Goal: Task Accomplishment & Management: Manage account settings

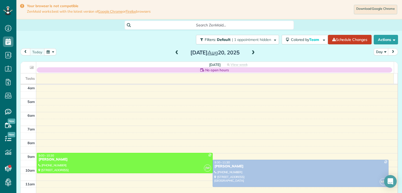
scroll to position [41, 0]
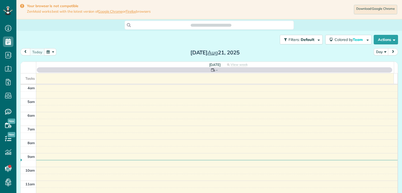
scroll to position [41, 0]
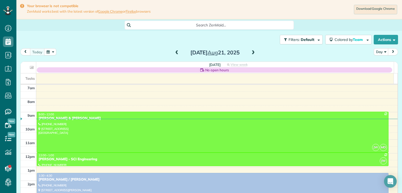
click at [251, 53] on span at bounding box center [253, 52] width 6 height 5
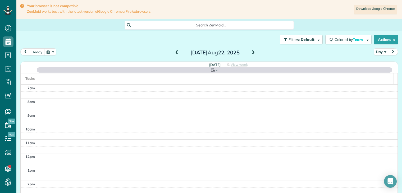
click at [251, 53] on span at bounding box center [253, 52] width 6 height 5
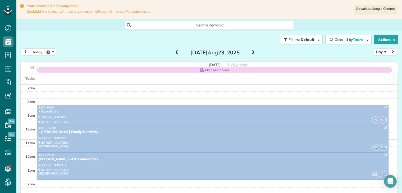
click at [174, 53] on span at bounding box center [177, 52] width 6 height 5
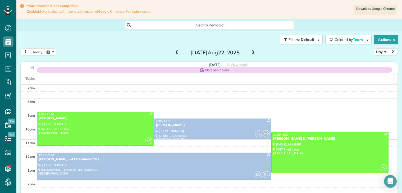
click at [176, 53] on span at bounding box center [177, 52] width 6 height 5
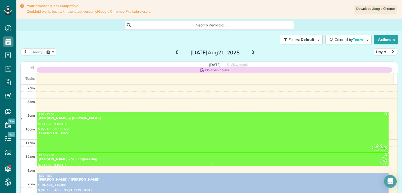
click at [63, 159] on div "[PERSON_NAME] - SCI Engineering" at bounding box center [212, 159] width 348 height 4
click at [0, 0] on div at bounding box center [0, 0] width 0 height 0
click at [62, 158] on div "[PERSON_NAME] - SCI Engineering" at bounding box center [212, 159] width 348 height 4
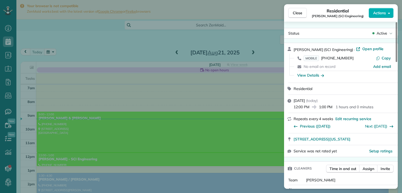
click at [348, 72] on div "View Details" at bounding box center [343, 75] width 101 height 8
click at [322, 75] on icon "button" at bounding box center [322, 75] width 3 height 3
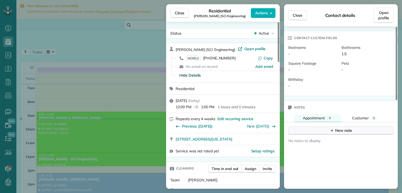
scroll to position [159, 0]
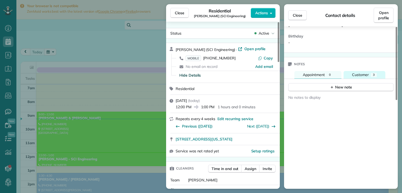
click at [363, 75] on span "Customer" at bounding box center [360, 74] width 17 height 5
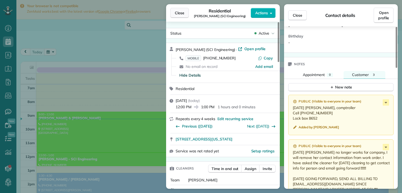
click at [184, 13] on span "Close" at bounding box center [180, 12] width 10 height 5
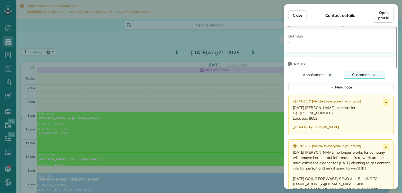
click at [184, 13] on span "Close" at bounding box center [180, 12] width 10 height 5
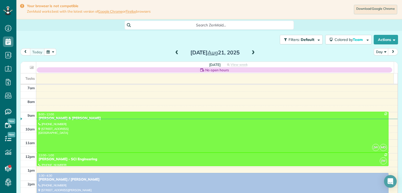
click at [252, 53] on span at bounding box center [253, 52] width 6 height 5
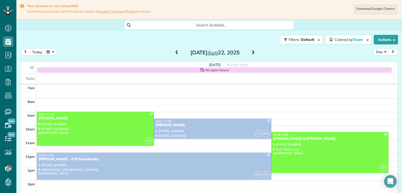
click at [41, 54] on button "today" at bounding box center [37, 51] width 15 height 7
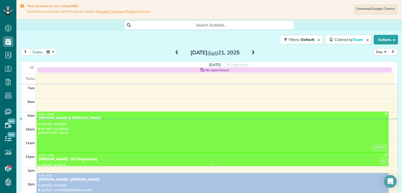
click at [66, 158] on div "[PERSON_NAME] - SCI Engineering" at bounding box center [212, 159] width 348 height 4
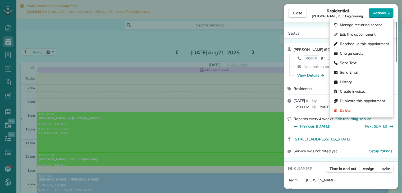
click at [380, 12] on span "Actions" at bounding box center [379, 12] width 13 height 5
click at [379, 12] on span "Actions" at bounding box center [379, 12] width 13 height 5
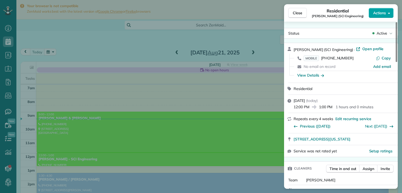
click at [379, 12] on span "Actions" at bounding box center [379, 12] width 13 height 5
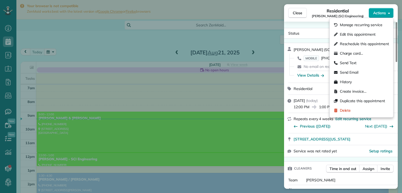
click at [379, 12] on span "Actions" at bounding box center [379, 12] width 13 height 5
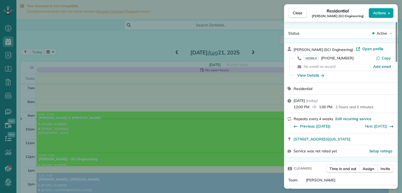
click at [378, 13] on span "Actions" at bounding box center [379, 12] width 13 height 5
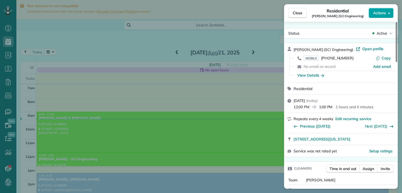
click at [378, 13] on span "Actions" at bounding box center [379, 12] width 13 height 5
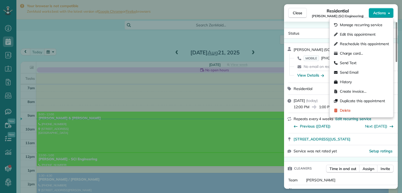
click at [373, 13] on span "Actions" at bounding box center [379, 12] width 13 height 5
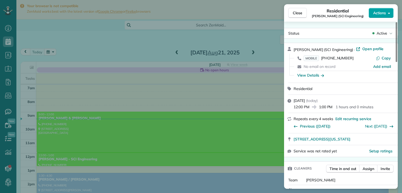
click at [373, 13] on span "Actions" at bounding box center [379, 12] width 13 height 5
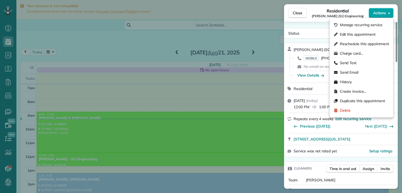
click at [373, 13] on span "Actions" at bounding box center [379, 12] width 13 height 5
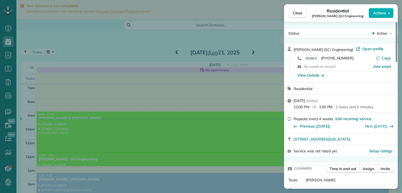
click at [365, 19] on div "Close Residential [PERSON_NAME] (SCI Engineering) Actions" at bounding box center [341, 12] width 114 height 17
click at [375, 15] on span "Actions" at bounding box center [379, 12] width 13 height 5
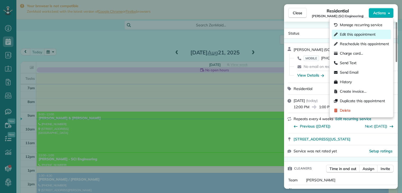
click at [353, 35] on span "Edit this appointment" at bounding box center [358, 34] width 36 height 5
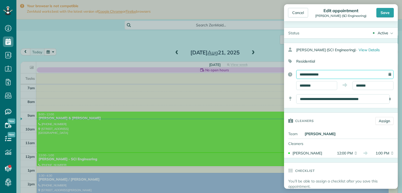
click at [336, 71] on input "**********" at bounding box center [344, 74] width 97 height 9
click at [335, 71] on input "**********" at bounding box center [344, 74] width 97 height 9
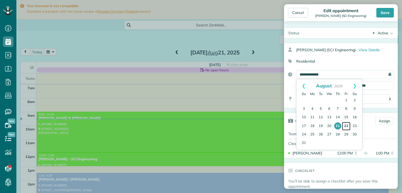
click at [344, 125] on link "22" at bounding box center [346, 126] width 8 height 8
type input "**********"
click at [344, 125] on link "22" at bounding box center [346, 126] width 8 height 8
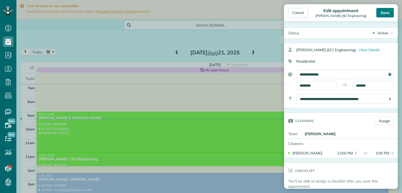
click at [388, 12] on div "Save" at bounding box center [384, 13] width 17 height 10
click at [388, 12] on body "Dashboard Scheduling Calendar View List View Dispatch View - Weekly scheduling …" at bounding box center [201, 96] width 402 height 193
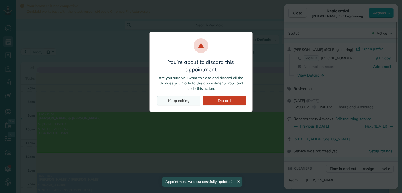
click at [186, 103] on div "Keep editing" at bounding box center [178, 101] width 43 height 10
click at [186, 103] on div "You’re about to discard this appointment Are you sure you want to close and dis…" at bounding box center [200, 72] width 103 height 80
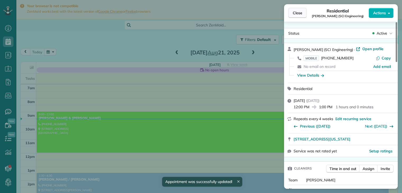
click at [299, 13] on span "Close" at bounding box center [298, 12] width 10 height 5
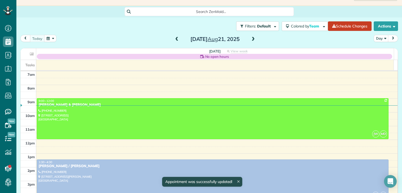
scroll to position [26, 0]
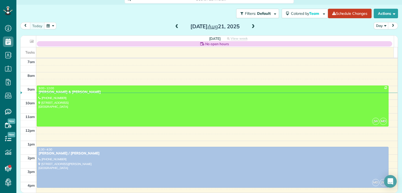
click at [251, 27] on span at bounding box center [253, 26] width 6 height 5
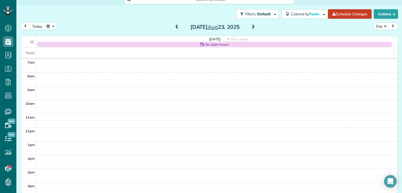
click at [174, 28] on span at bounding box center [177, 27] width 6 height 5
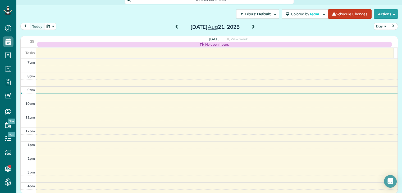
click at [252, 27] on span at bounding box center [253, 27] width 6 height 5
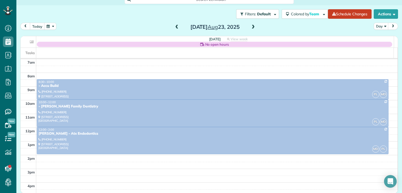
click at [175, 26] on span at bounding box center [177, 27] width 6 height 5
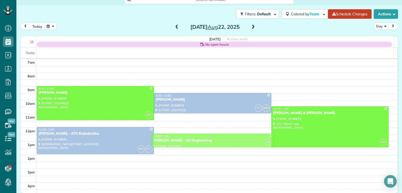
drag, startPoint x: 178, startPoint y: 130, endPoint x: 178, endPoint y: 135, distance: 5.3
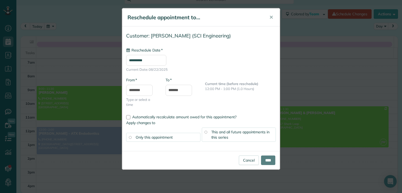
type input "**********"
click at [265, 157] on input "****" at bounding box center [268, 161] width 14 height 10
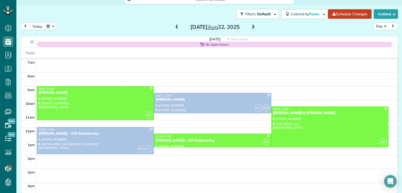
click at [36, 28] on button "today" at bounding box center [37, 26] width 15 height 7
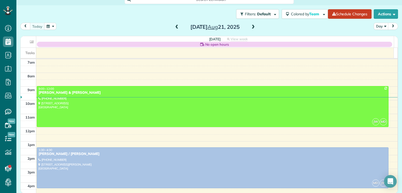
click at [252, 27] on span at bounding box center [253, 27] width 6 height 5
